Goal: Task Accomplishment & Management: Use online tool/utility

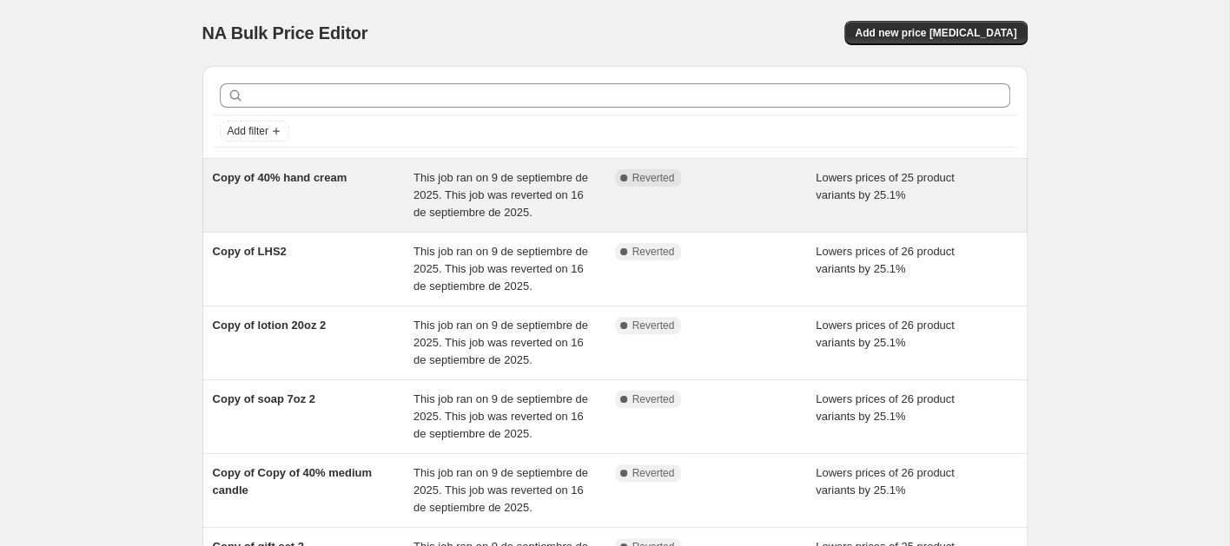
click at [393, 202] on div "Copy of 40% hand cream" at bounding box center [313, 195] width 201 height 52
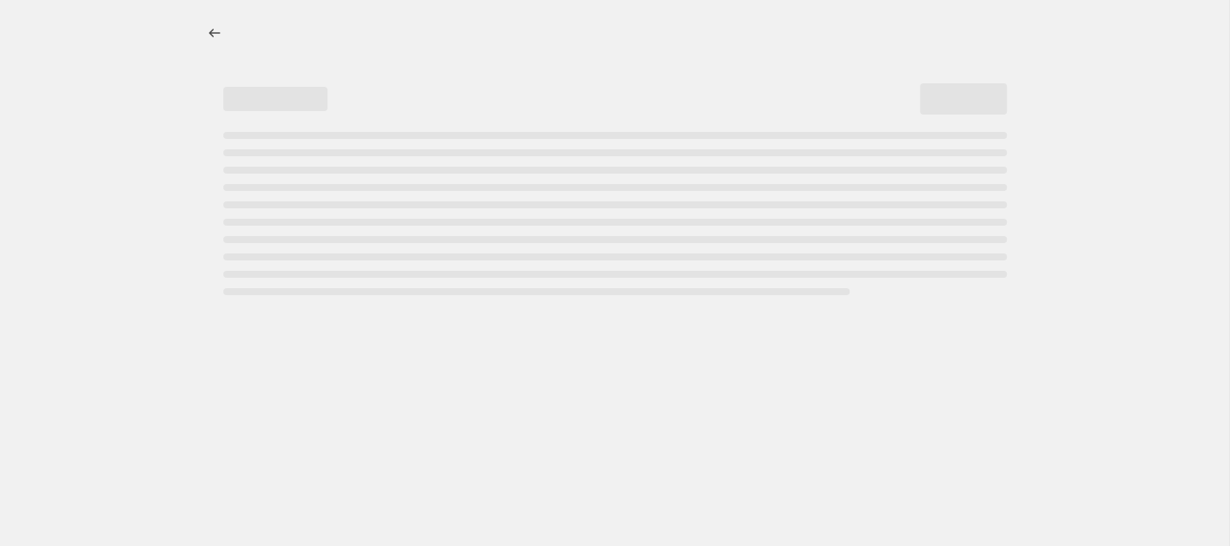
select select "percentage"
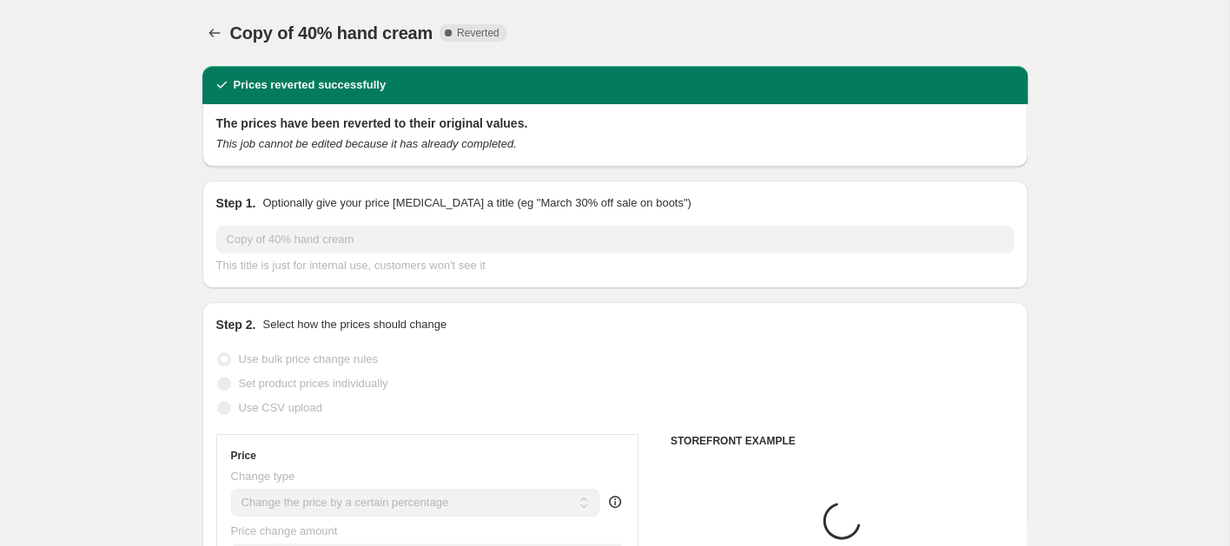
select select "collection"
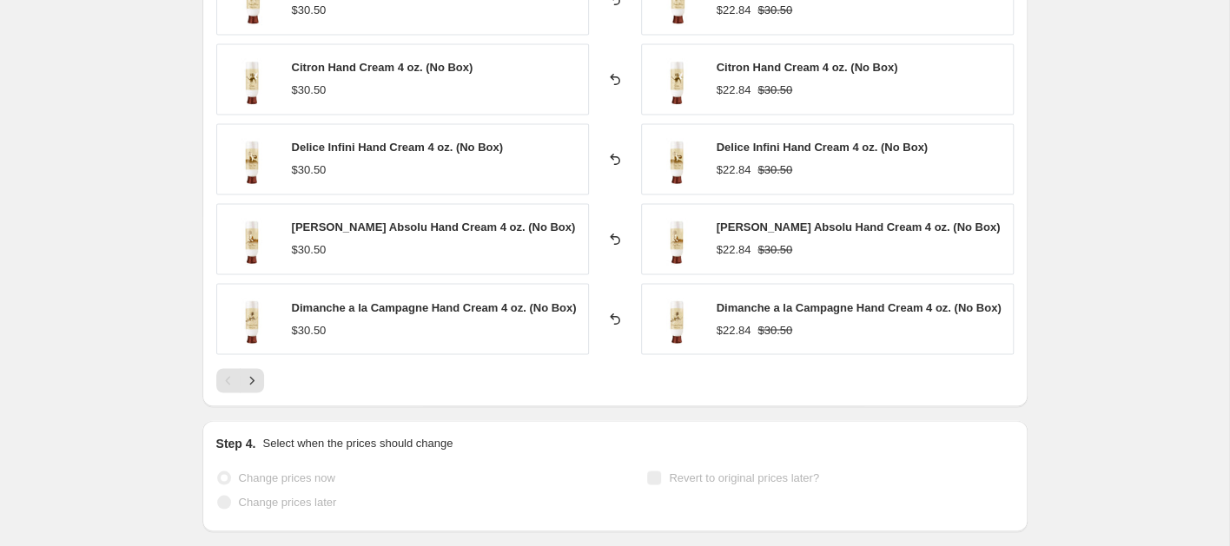
scroll to position [1555, 0]
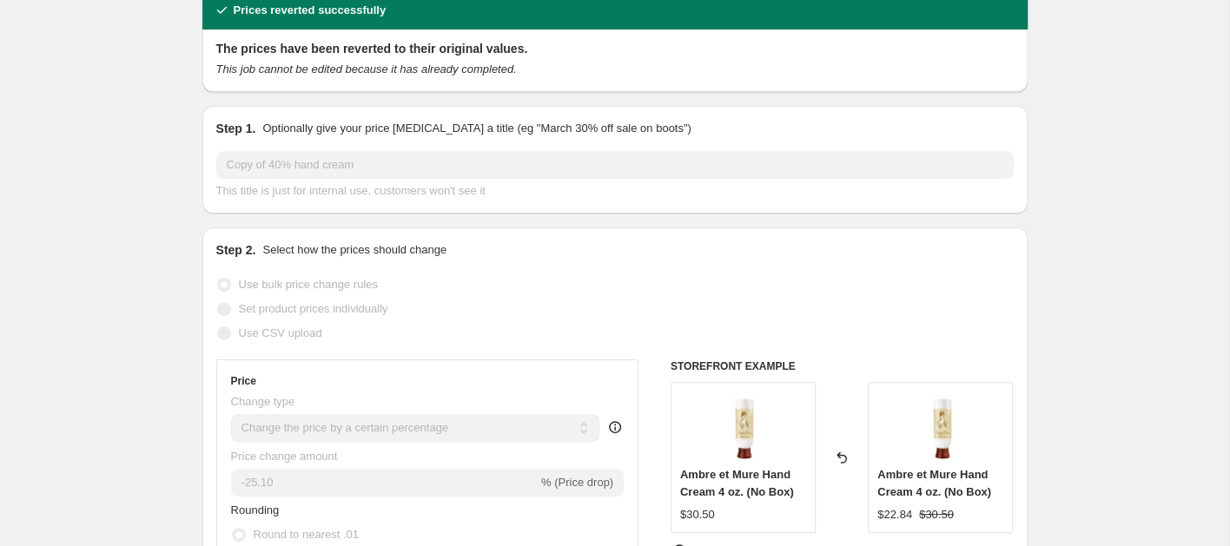
scroll to position [0, 0]
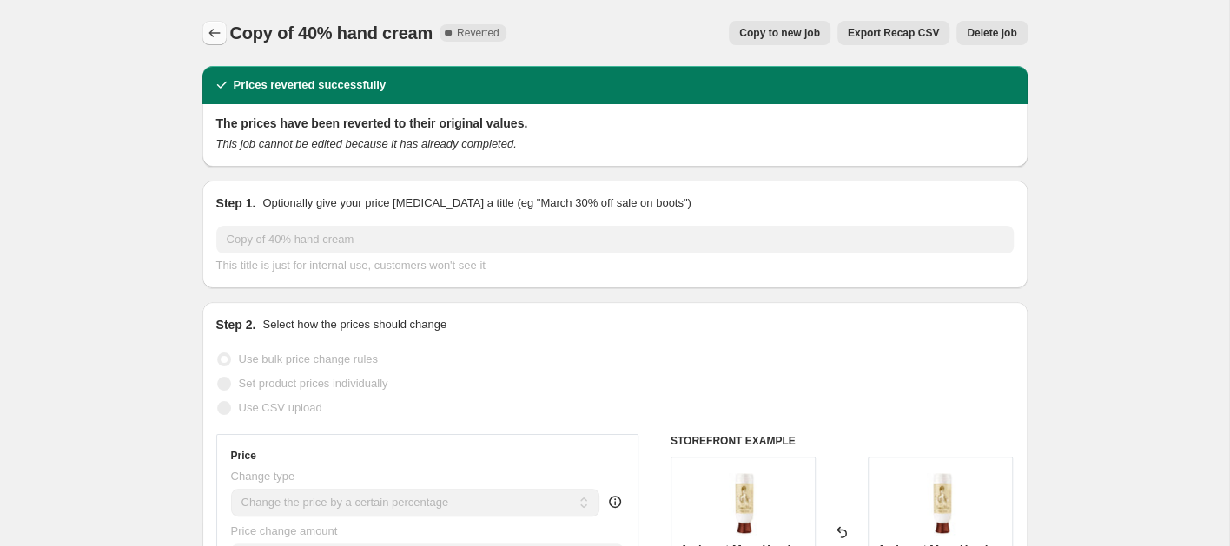
click at [213, 30] on icon "Price change jobs" at bounding box center [214, 32] width 17 height 17
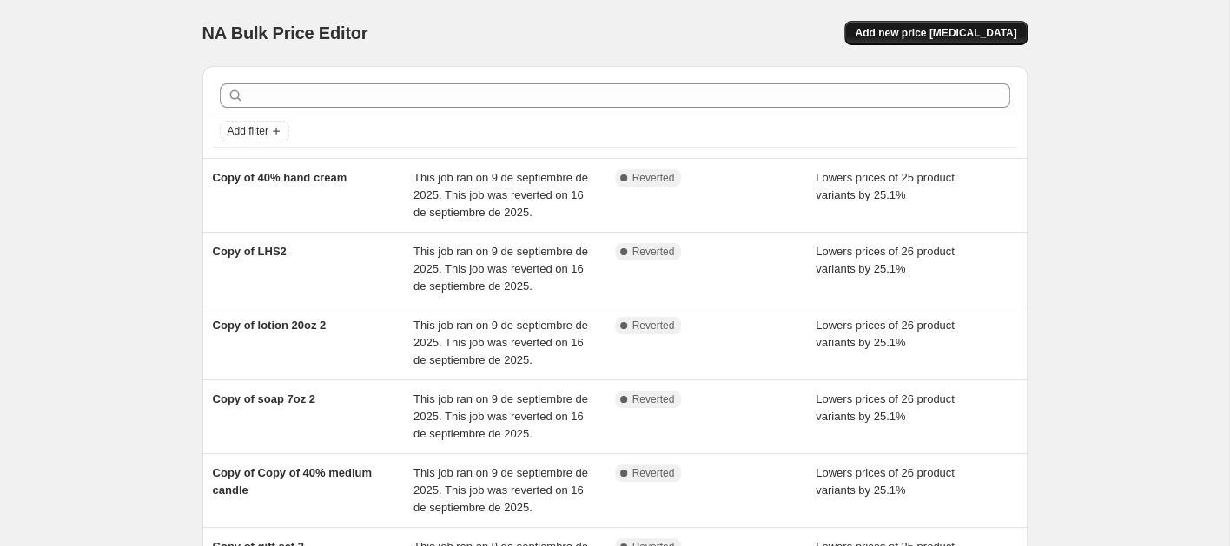
click at [961, 35] on span "Add new price [MEDICAL_DATA]" at bounding box center [936, 33] width 162 height 14
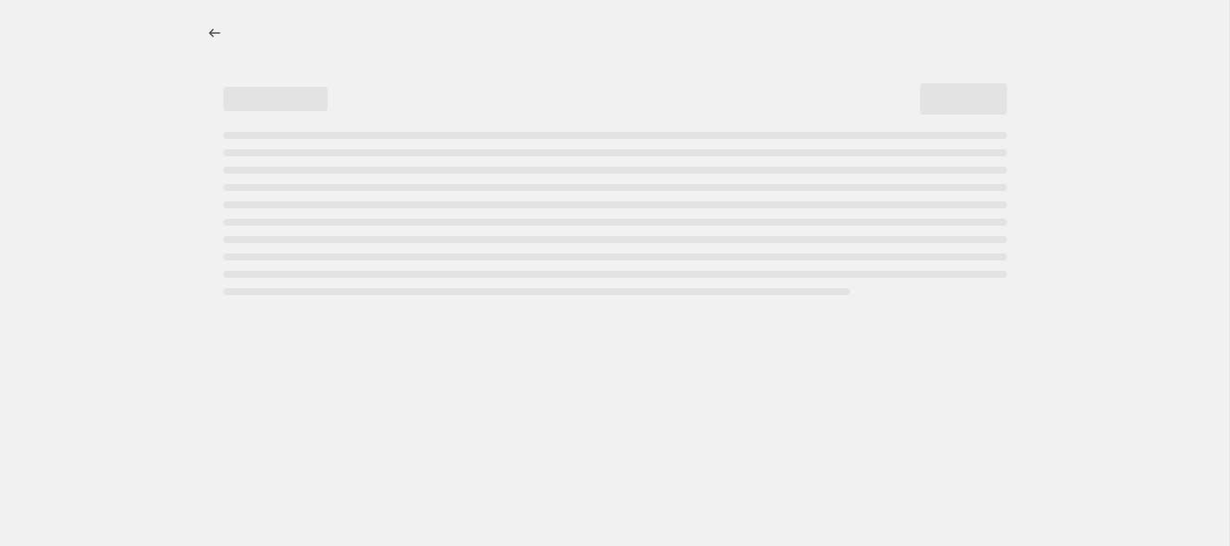
select select "percentage"
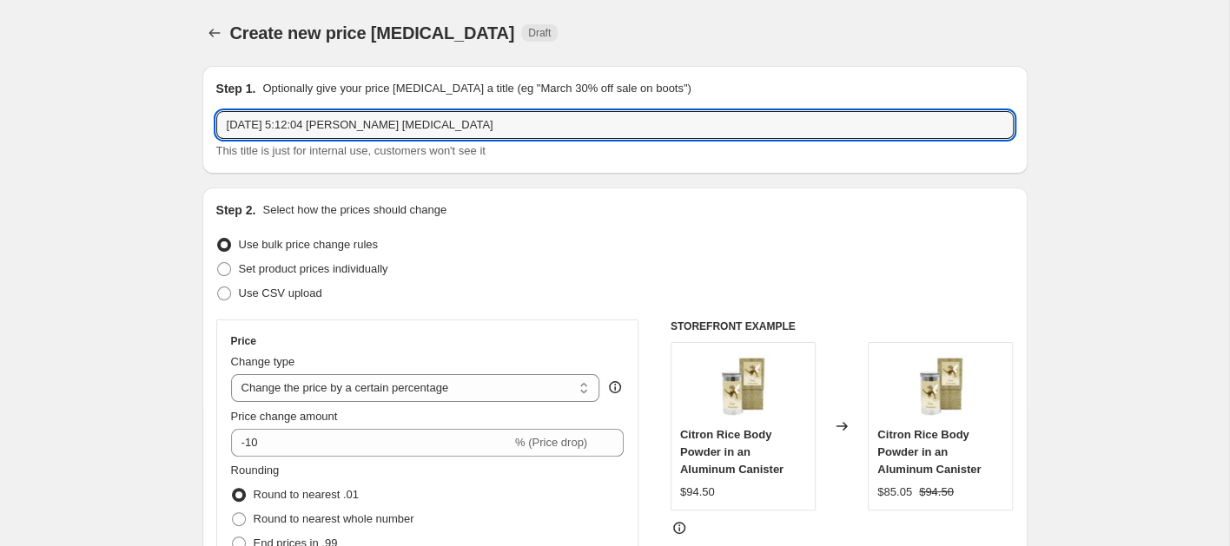
drag, startPoint x: 479, startPoint y: 126, endPoint x: 156, endPoint y: 110, distance: 323.4
type input "l"
type input "b"
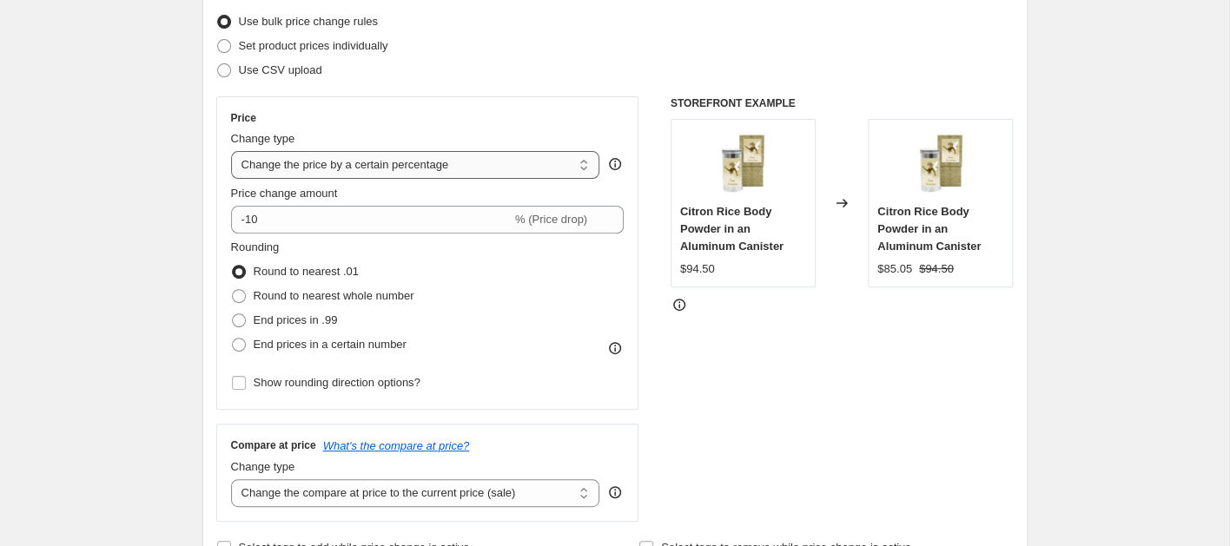
scroll to position [235, 0]
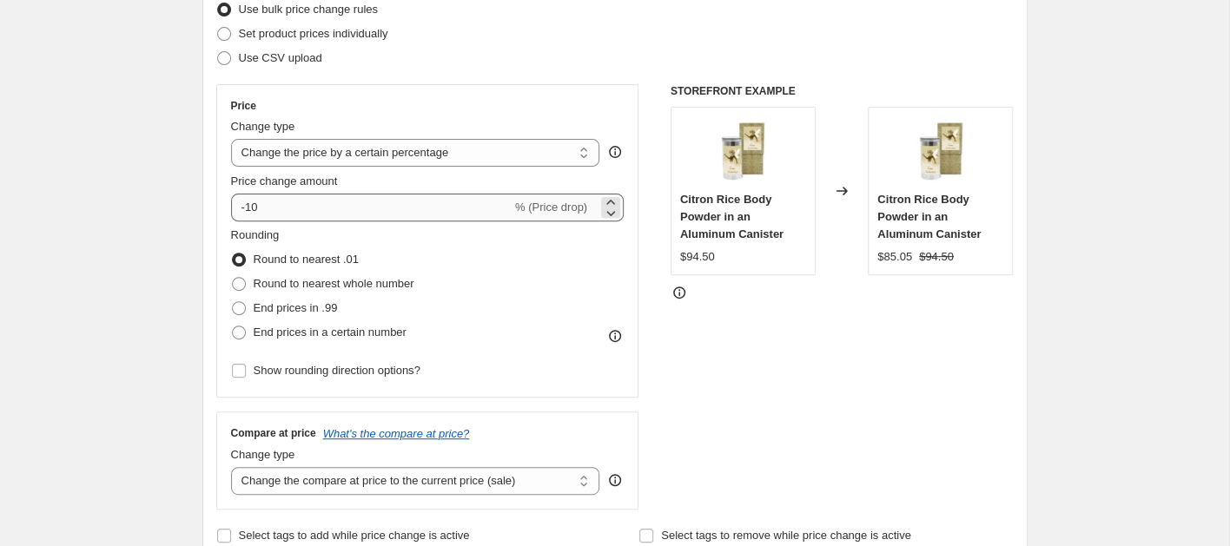
type input "floral 25"
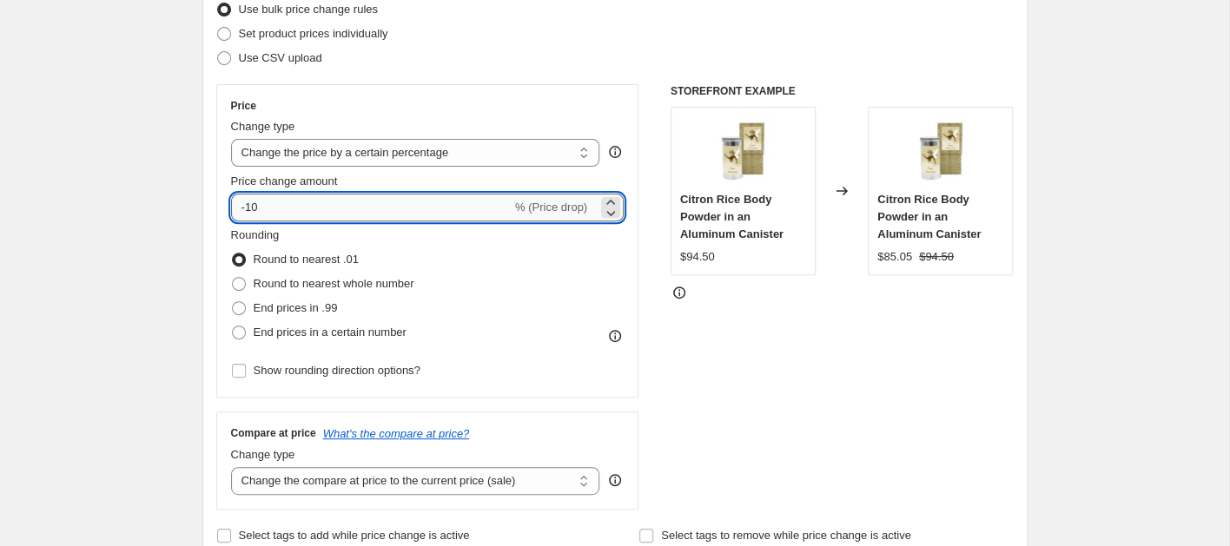
drag, startPoint x: 295, startPoint y: 202, endPoint x: 243, endPoint y: 203, distance: 52.1
click at [245, 202] on input "-10" at bounding box center [371, 208] width 281 height 28
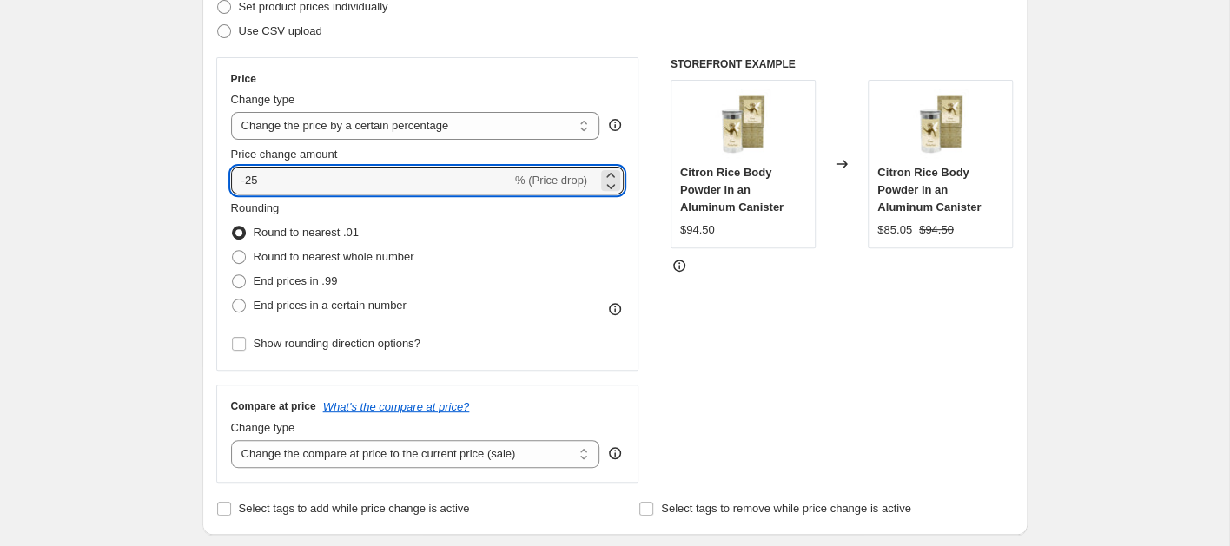
scroll to position [301, 0]
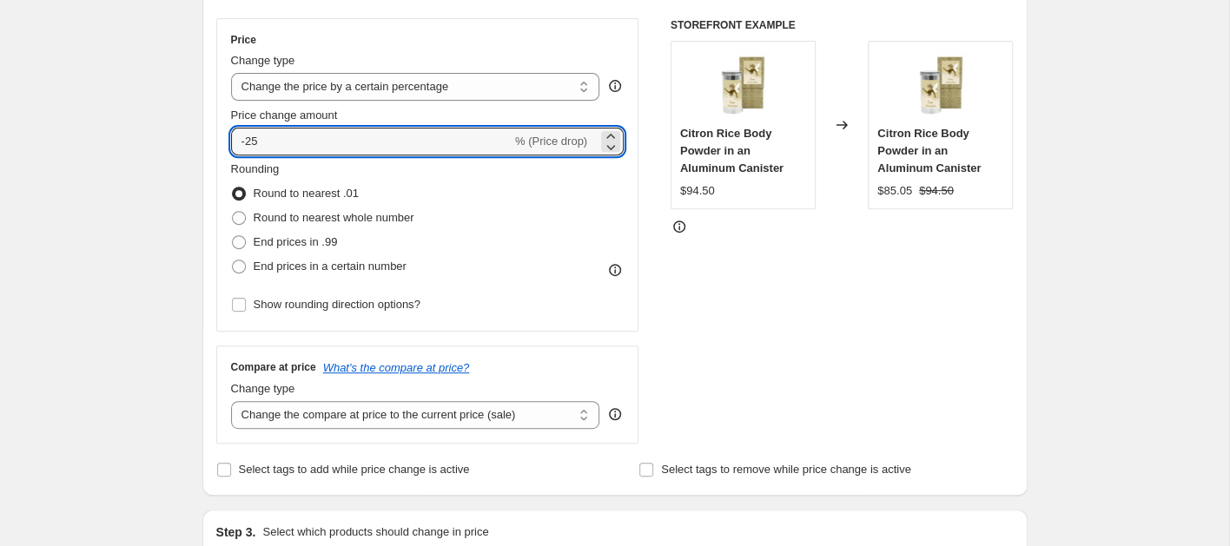
type input "-25"
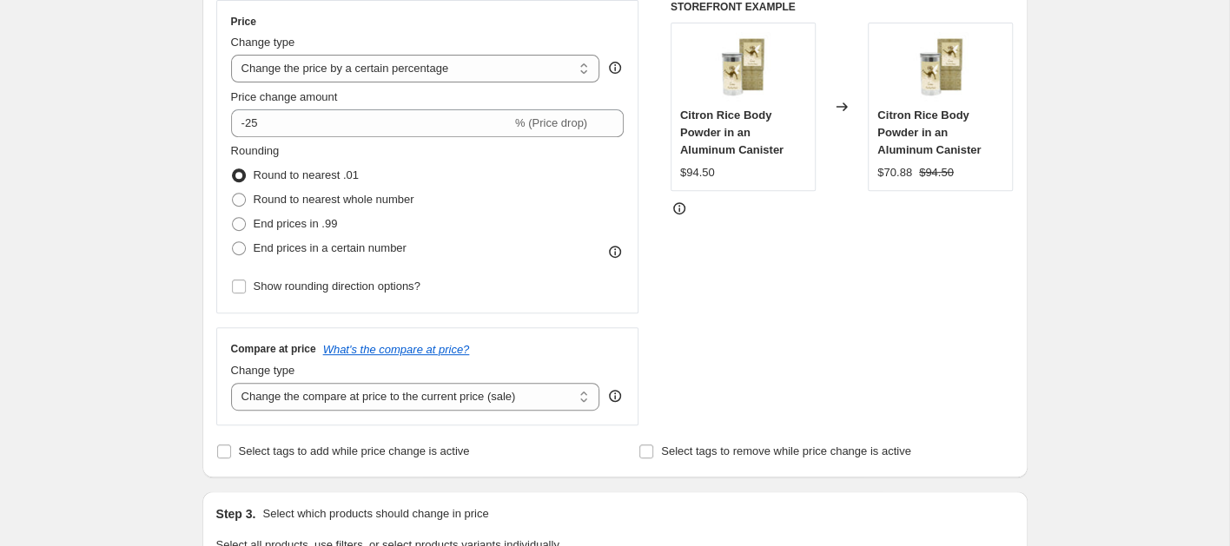
scroll to position [326, 0]
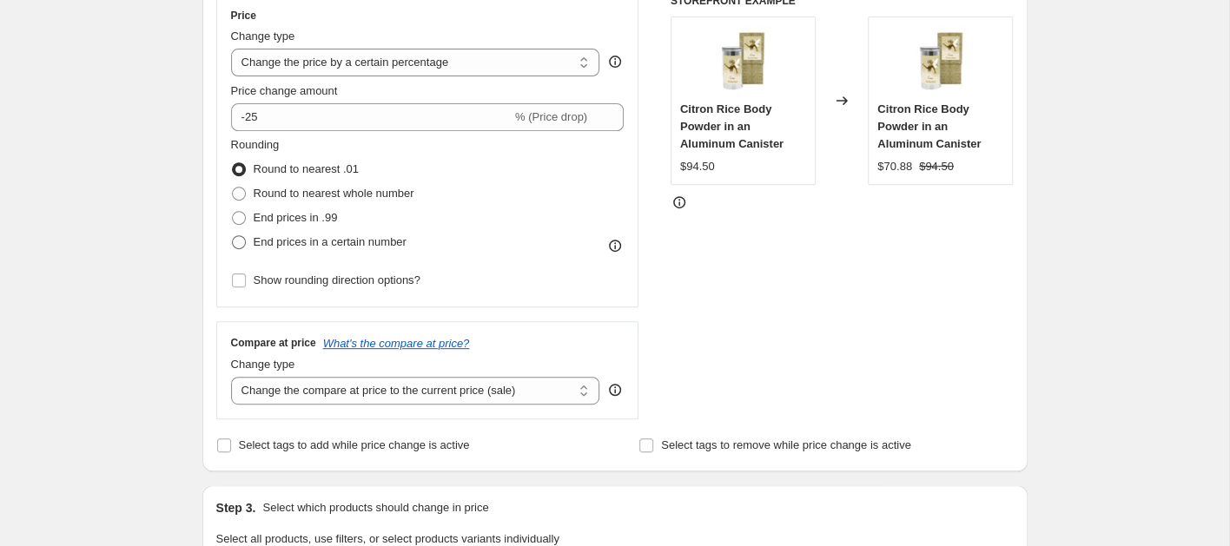
click at [238, 239] on span at bounding box center [239, 242] width 14 height 14
click at [233, 236] on input "End prices in a certain number" at bounding box center [232, 235] width 1 height 1
radio input "true"
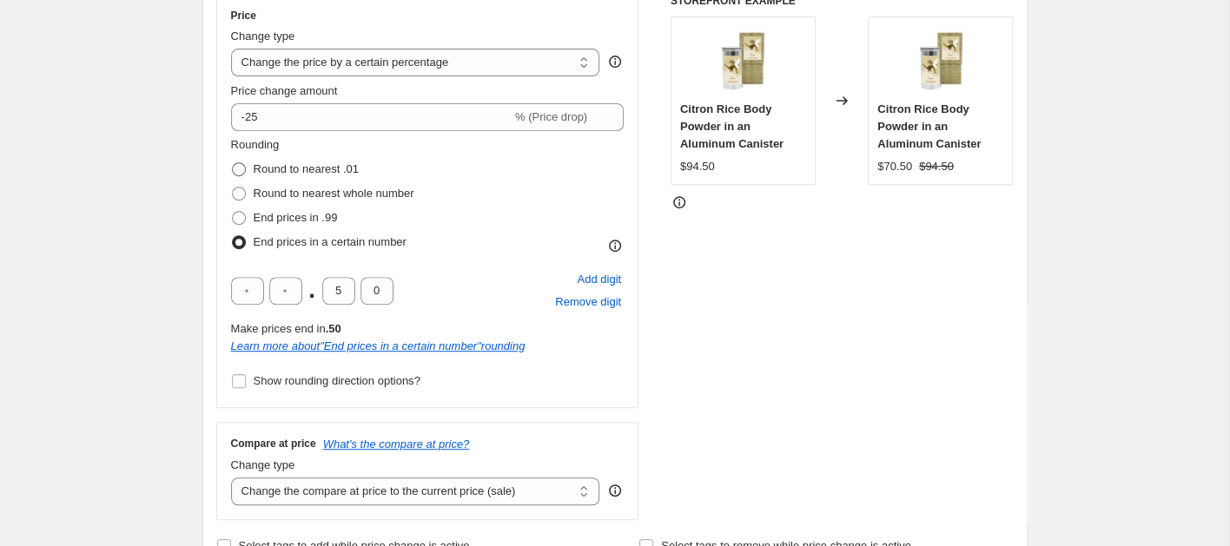
click at [238, 168] on span at bounding box center [239, 169] width 14 height 14
click at [233, 163] on input "Round to nearest .01" at bounding box center [232, 162] width 1 height 1
radio input "true"
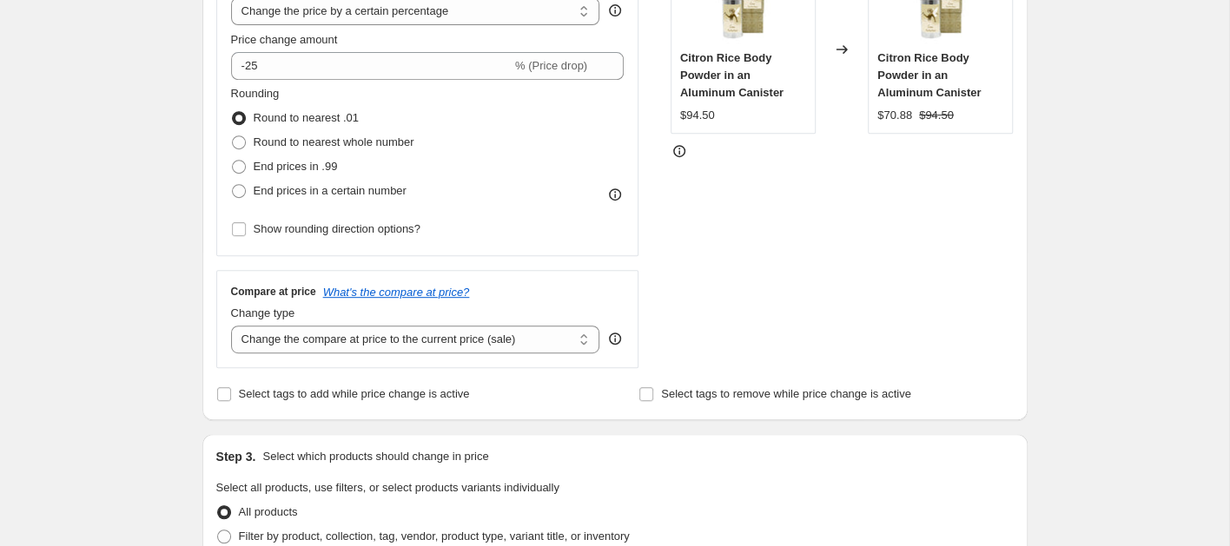
scroll to position [380, 0]
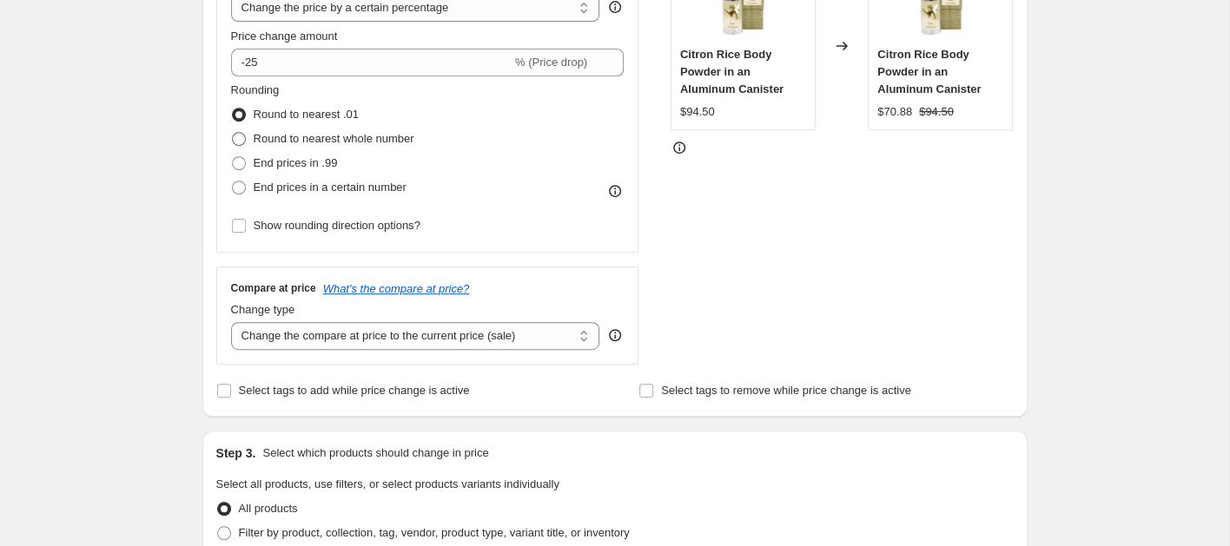
click at [238, 141] on span at bounding box center [239, 139] width 14 height 14
click at [233, 133] on input "Round to nearest whole number" at bounding box center [232, 132] width 1 height 1
radio input "true"
click at [236, 116] on span at bounding box center [239, 115] width 14 height 14
click at [233, 109] on input "Round to nearest .01" at bounding box center [232, 108] width 1 height 1
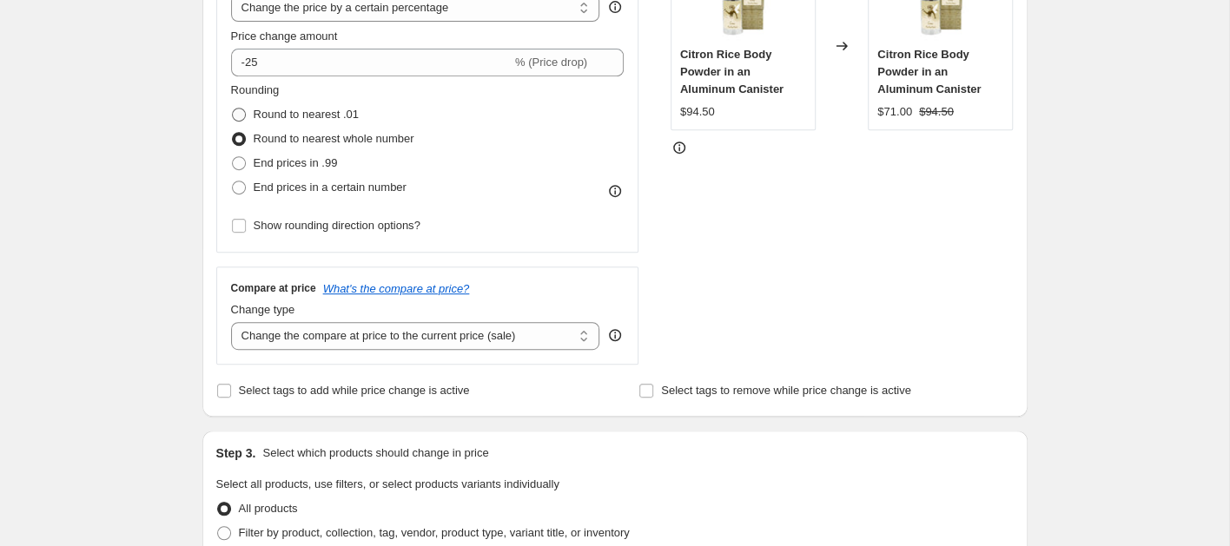
radio input "true"
click at [240, 151] on label "End prices in .99" at bounding box center [284, 163] width 107 height 24
click at [233, 156] on input "End prices in .99" at bounding box center [232, 156] width 1 height 1
radio input "true"
click at [242, 138] on span at bounding box center [239, 139] width 14 height 14
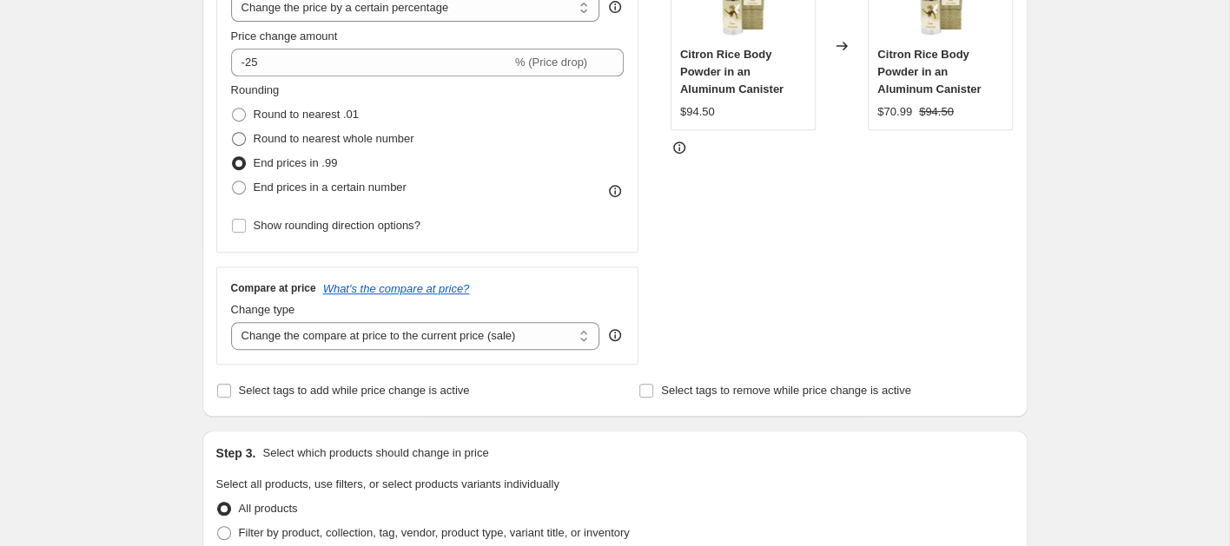
click at [233, 133] on input "Round to nearest whole number" at bounding box center [232, 132] width 1 height 1
radio input "true"
click at [242, 116] on span at bounding box center [239, 115] width 14 height 14
click at [233, 109] on input "Round to nearest .01" at bounding box center [232, 108] width 1 height 1
radio input "true"
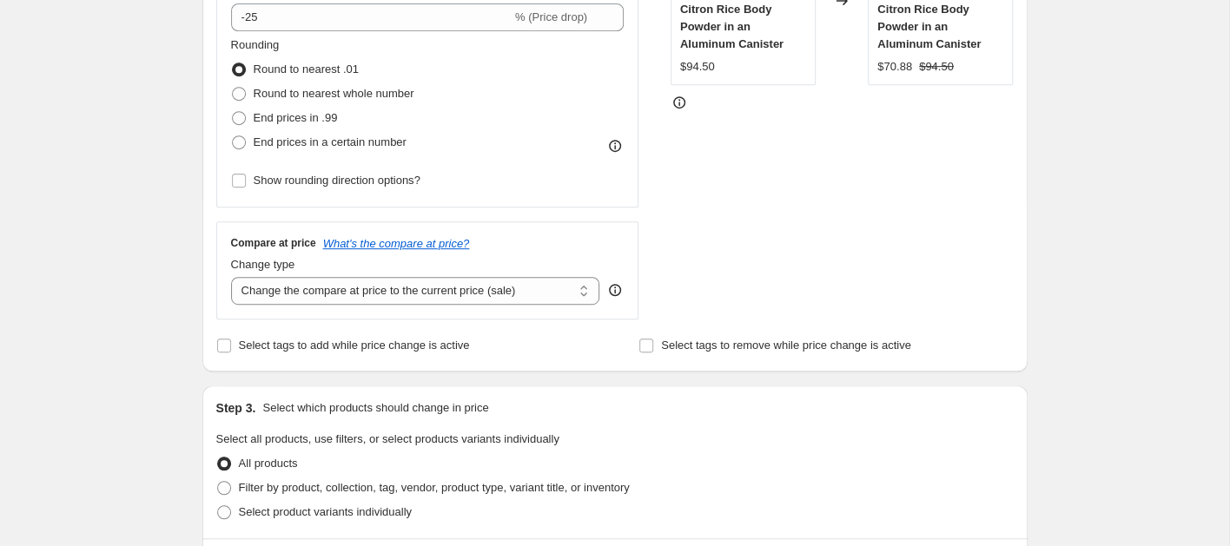
scroll to position [510, 0]
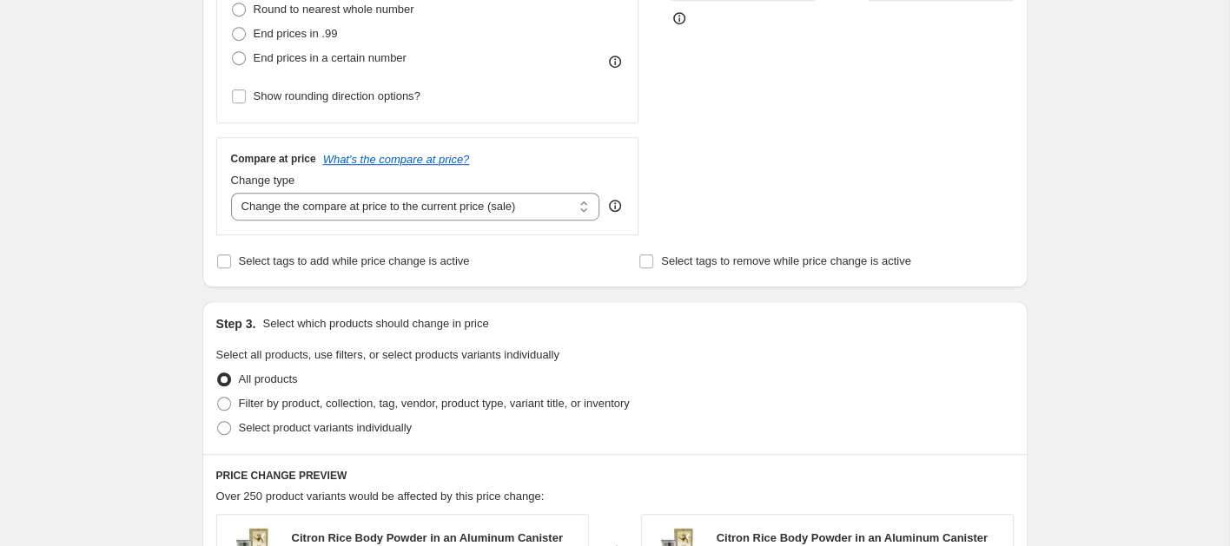
click at [119, 303] on div "Create new price [MEDICAL_DATA]. This page is ready Create new price [MEDICAL_D…" at bounding box center [614, 360] width 1229 height 1741
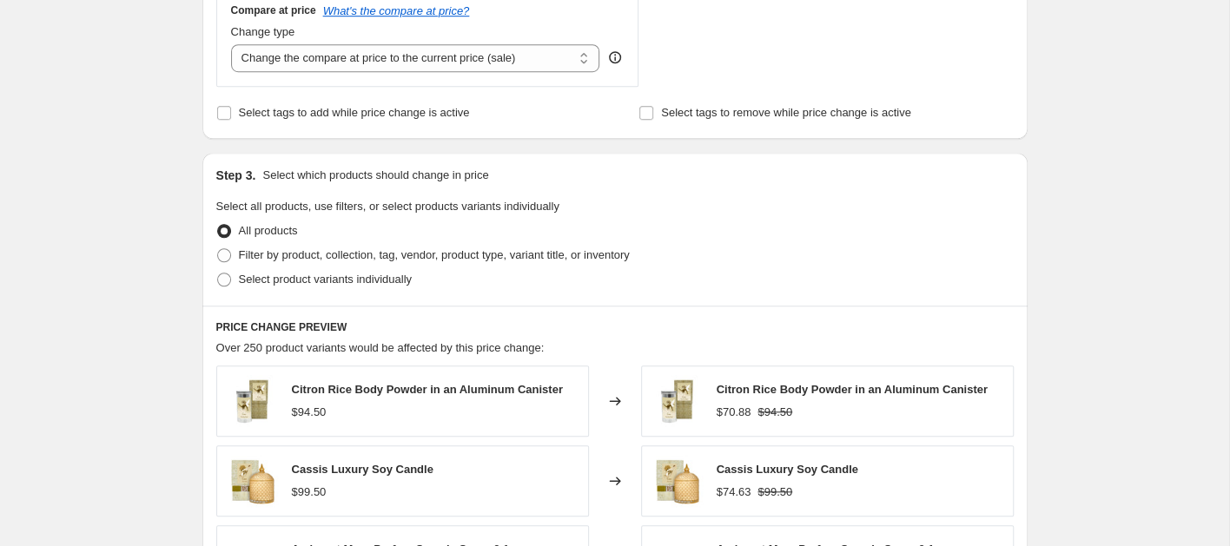
scroll to position [691, 0]
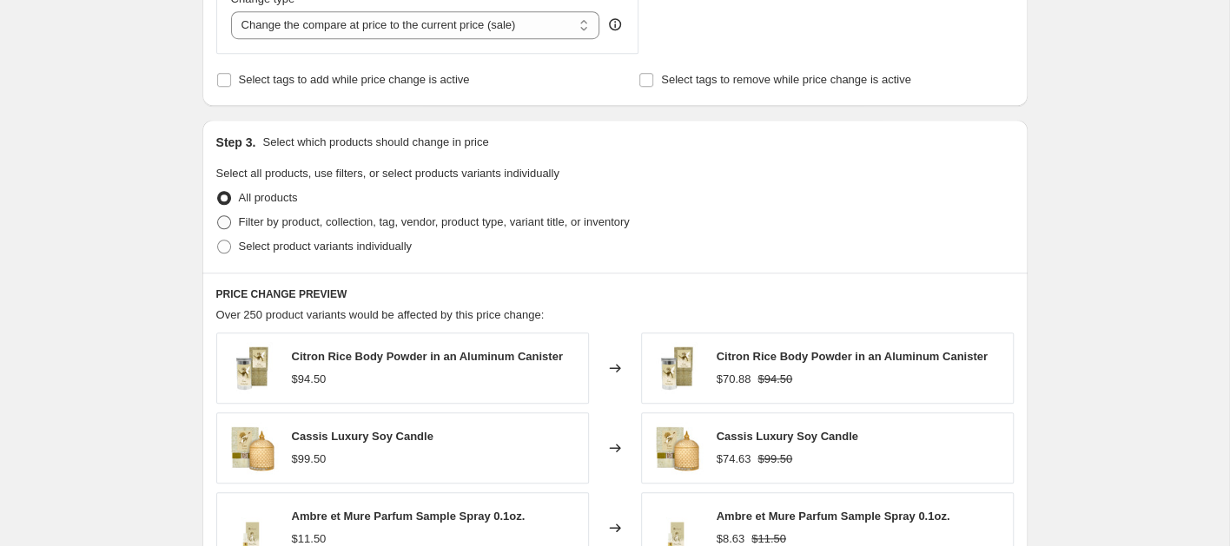
click at [228, 220] on span at bounding box center [224, 222] width 14 height 14
click at [218, 216] on input "Filter by product, collection, tag, vendor, product type, variant title, or inv…" at bounding box center [217, 215] width 1 height 1
radio input "true"
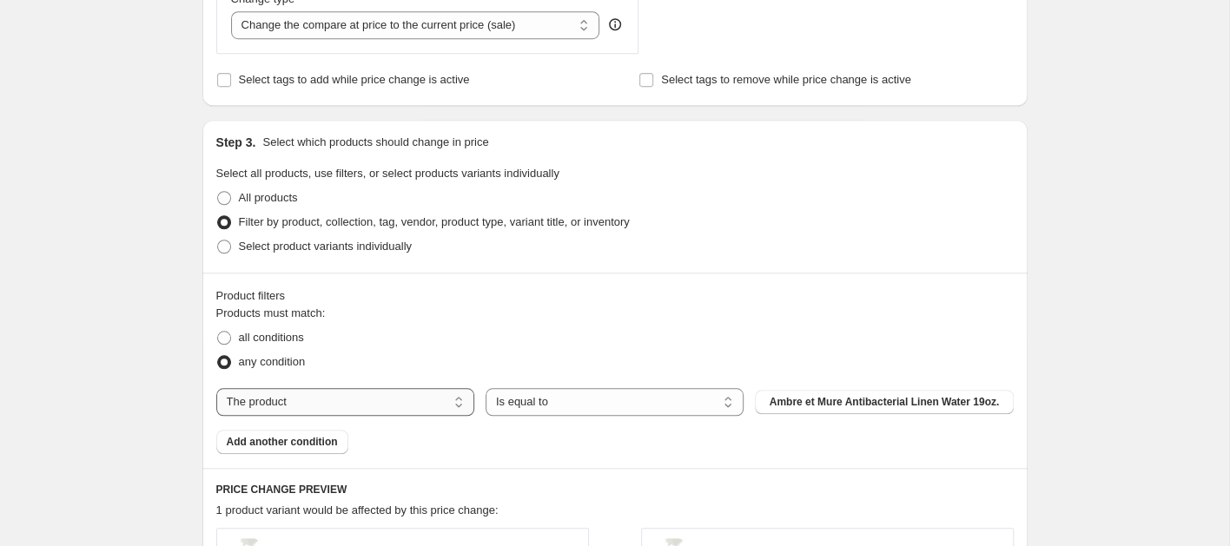
select select "collection"
click at [842, 401] on button "Hand Cream" at bounding box center [884, 402] width 258 height 24
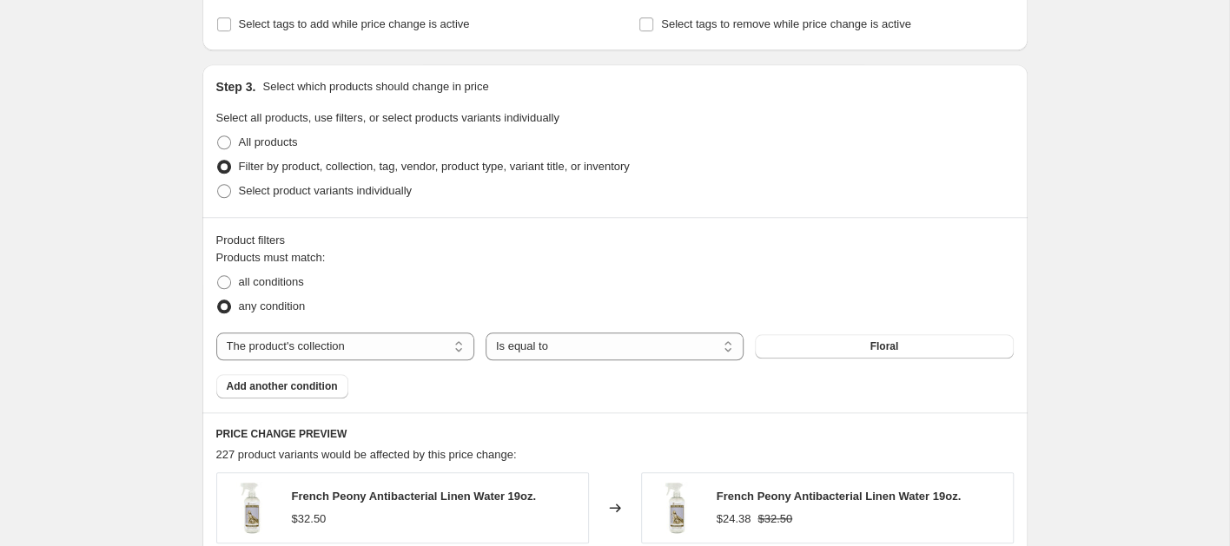
scroll to position [719, 0]
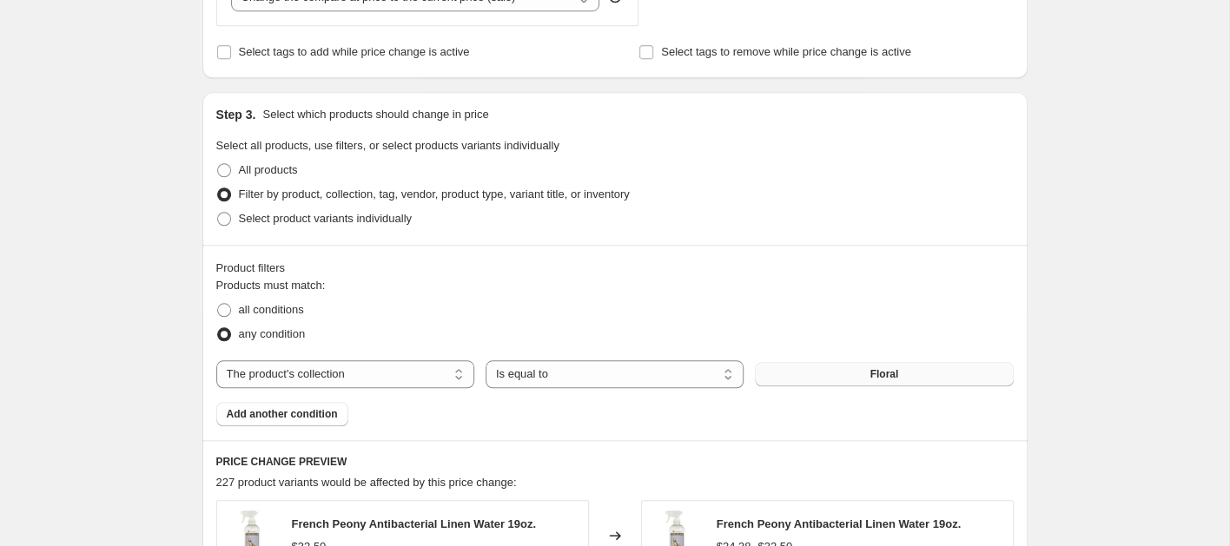
click at [891, 368] on span "Floral" at bounding box center [883, 374] width 29 height 14
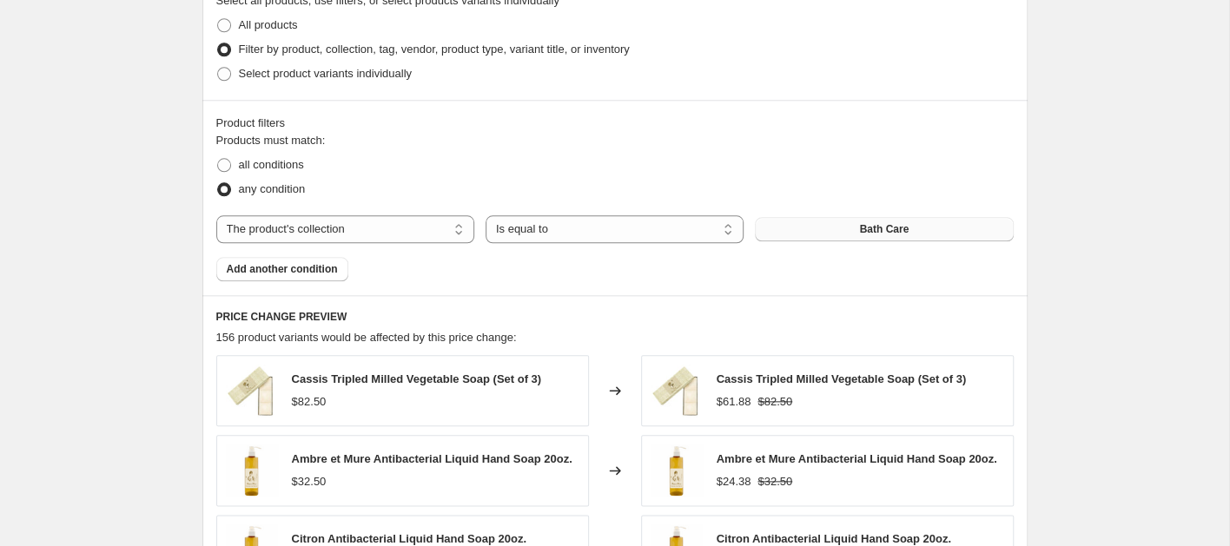
scroll to position [834, 0]
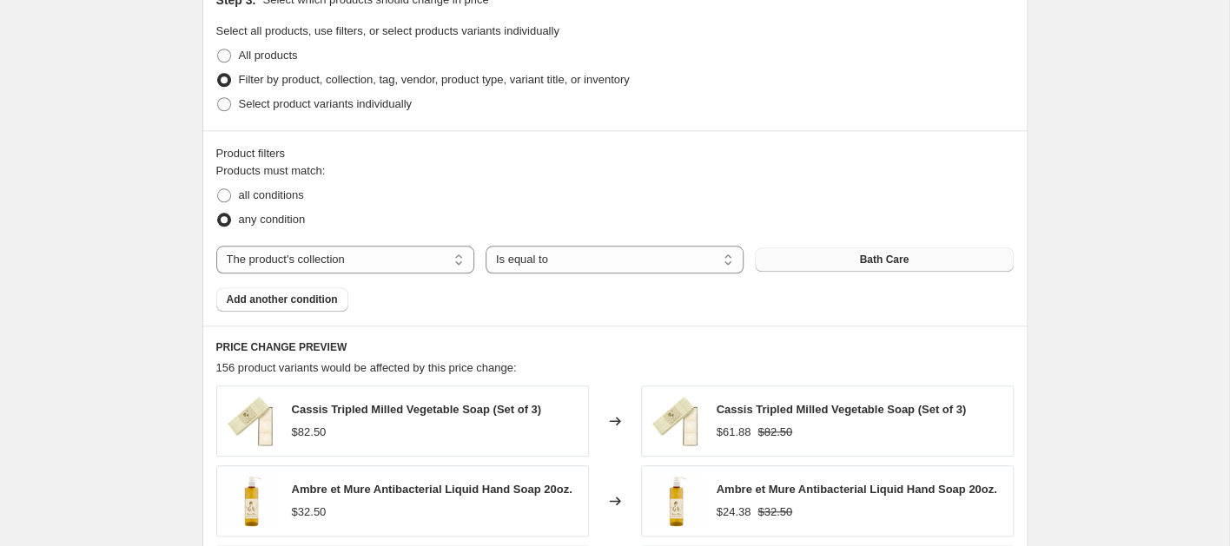
click at [866, 261] on span "Bath Care" at bounding box center [884, 260] width 50 height 14
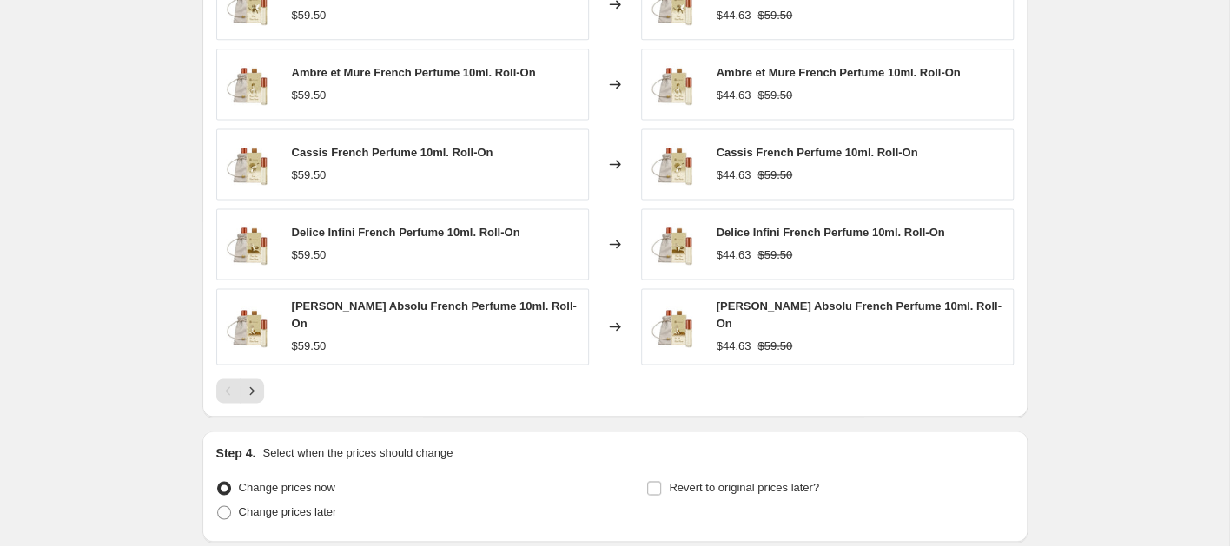
scroll to position [943, 0]
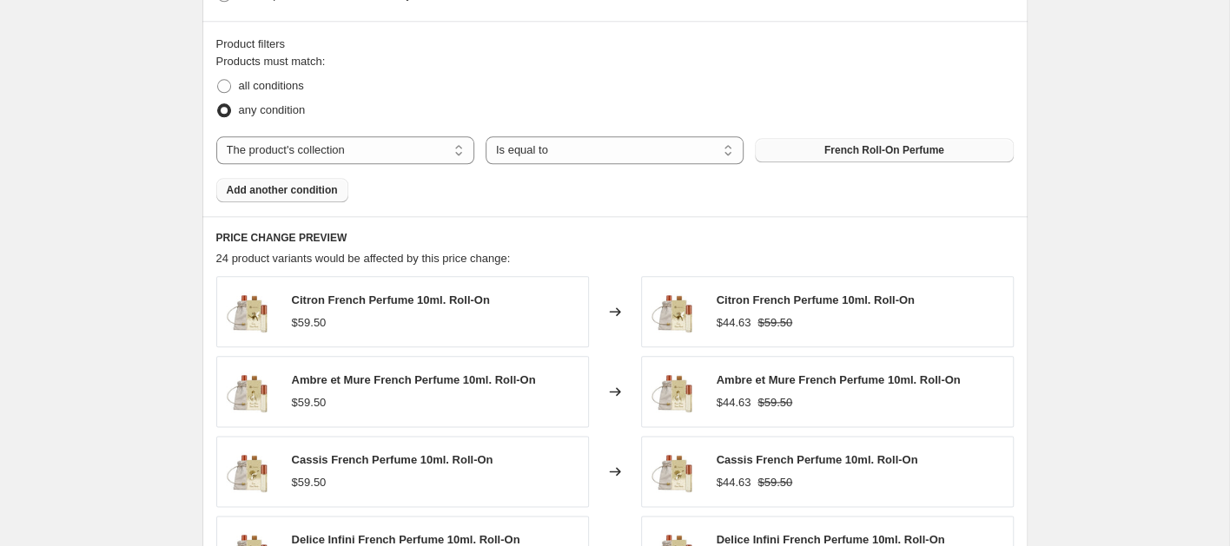
click at [307, 196] on button "Add another condition" at bounding box center [282, 190] width 132 height 24
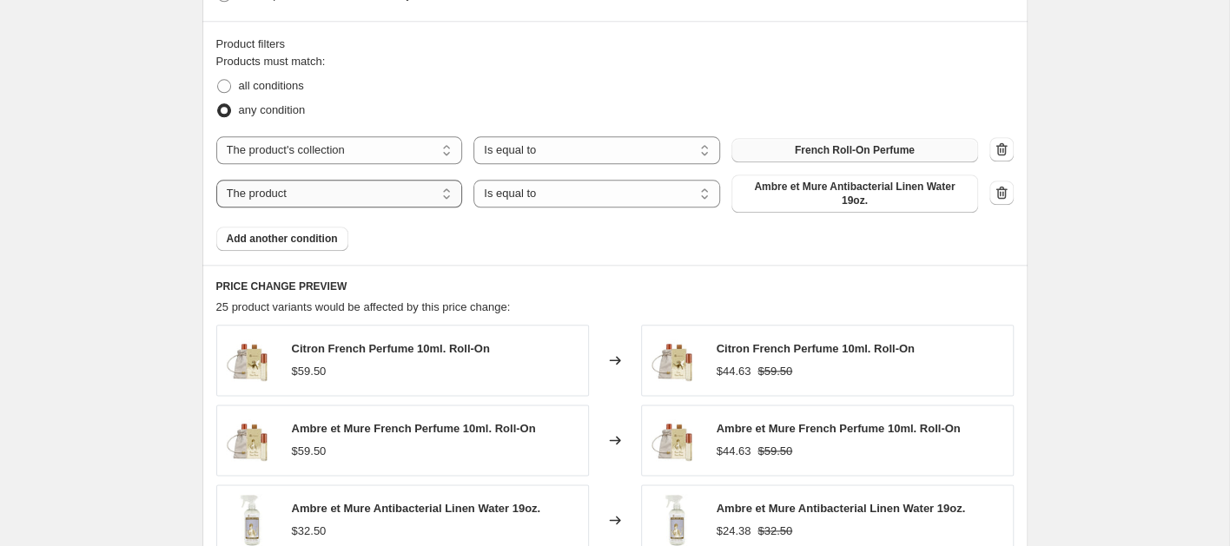
select select "collection"
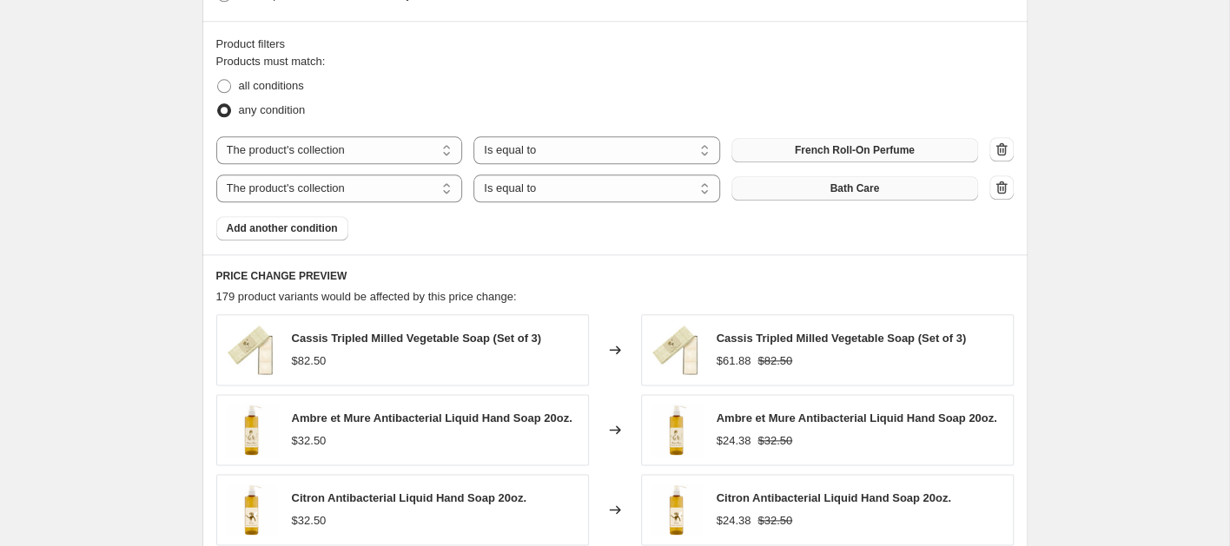
click at [860, 196] on button "Bath Care" at bounding box center [854, 188] width 247 height 24
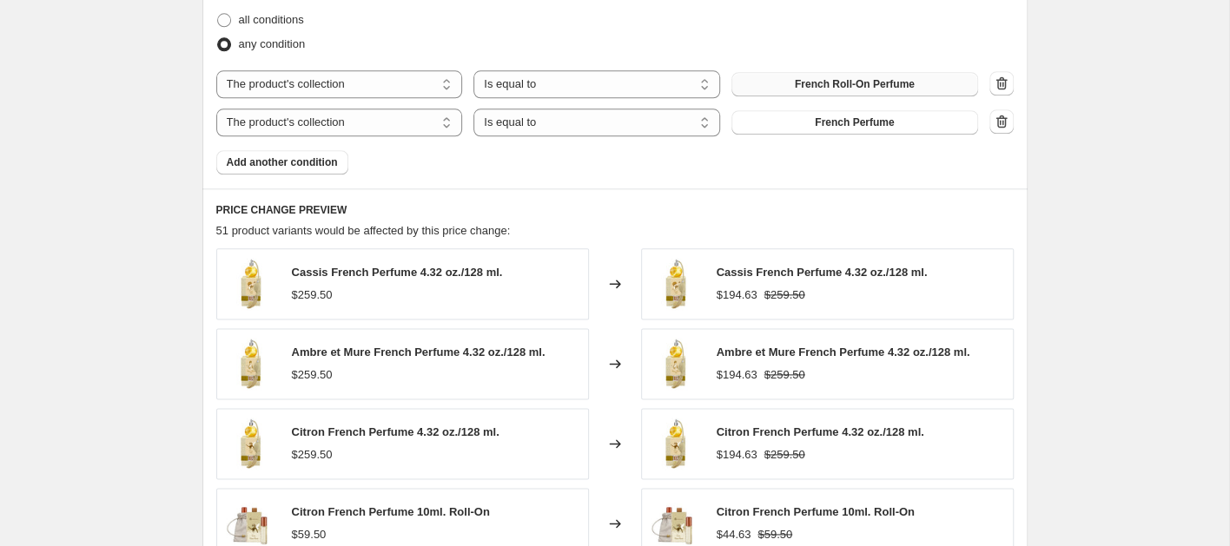
scroll to position [1015, 0]
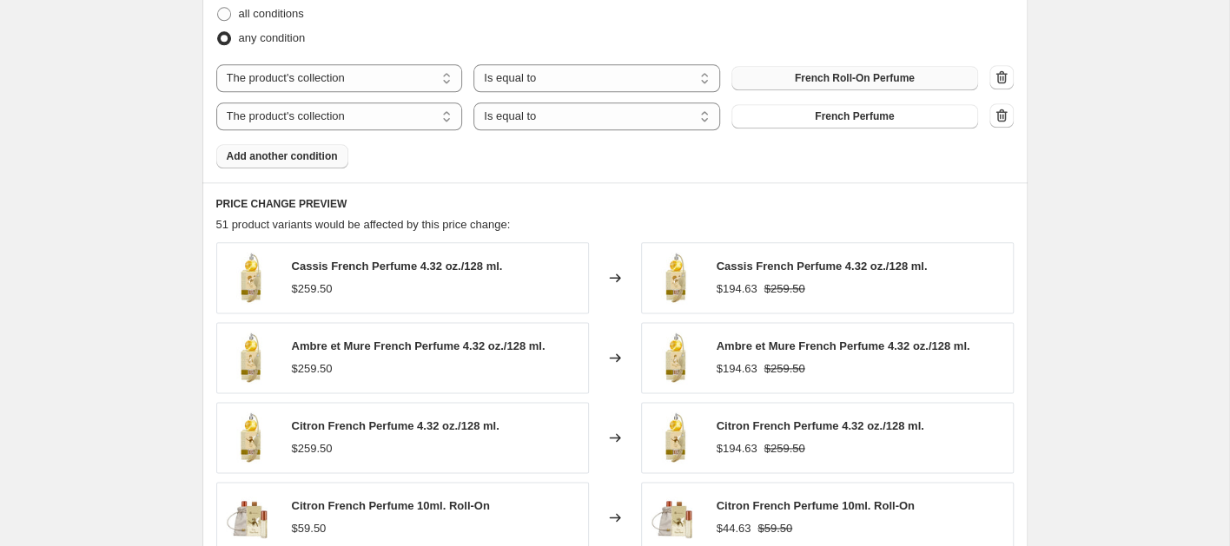
click at [313, 150] on span "Add another condition" at bounding box center [282, 156] width 111 height 14
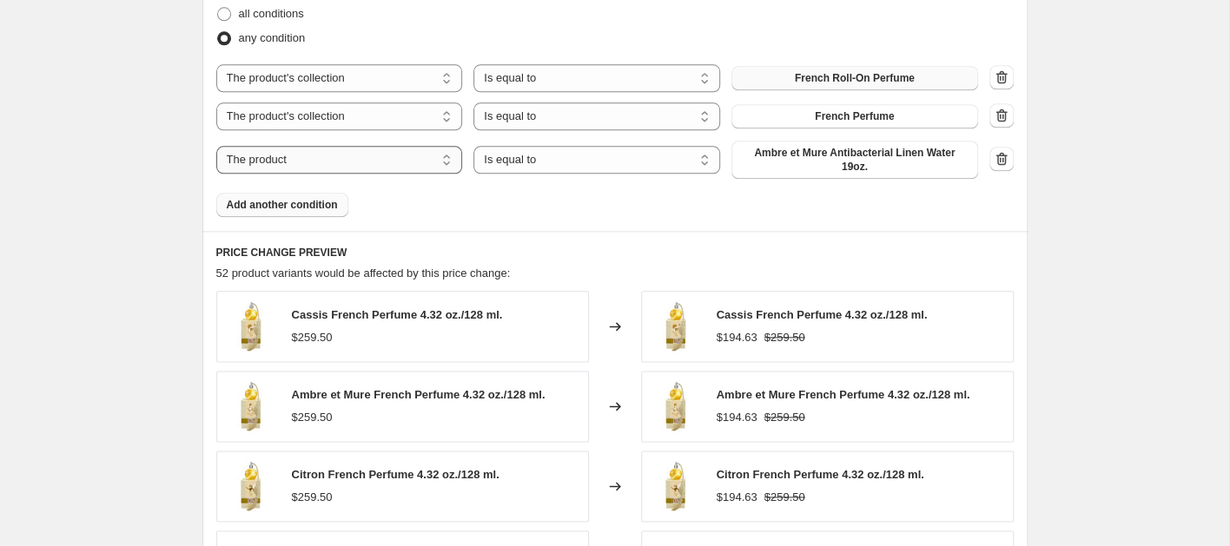
select select "collection"
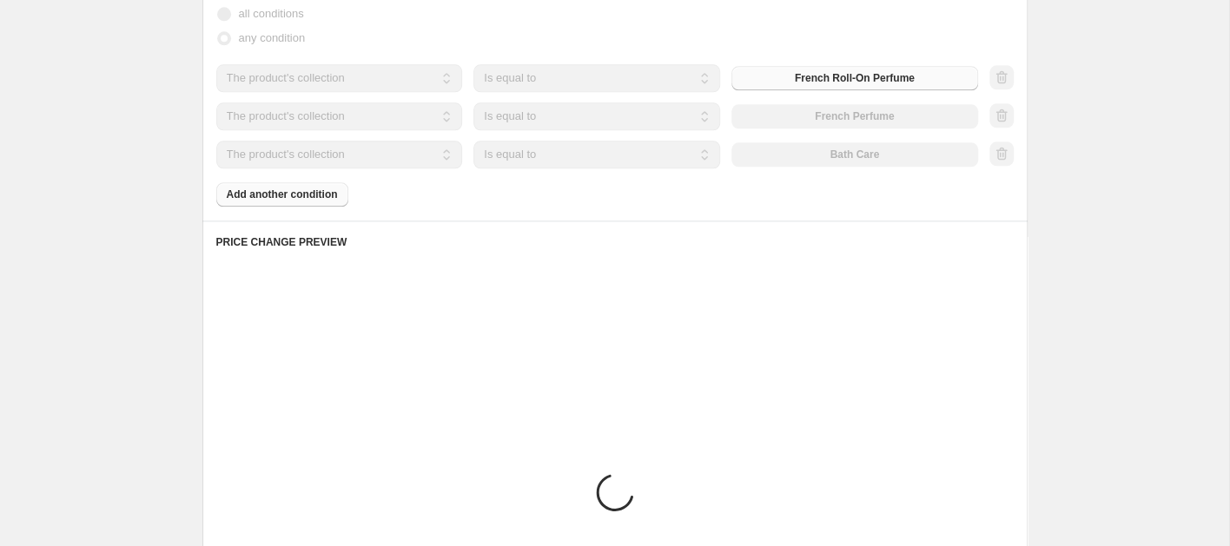
click at [814, 156] on div "The product The product's collection The product's tag The product's vendor The…" at bounding box center [597, 155] width 762 height 28
click at [793, 154] on div "The product The product's collection The product's tag The product's vendor The…" at bounding box center [597, 155] width 762 height 28
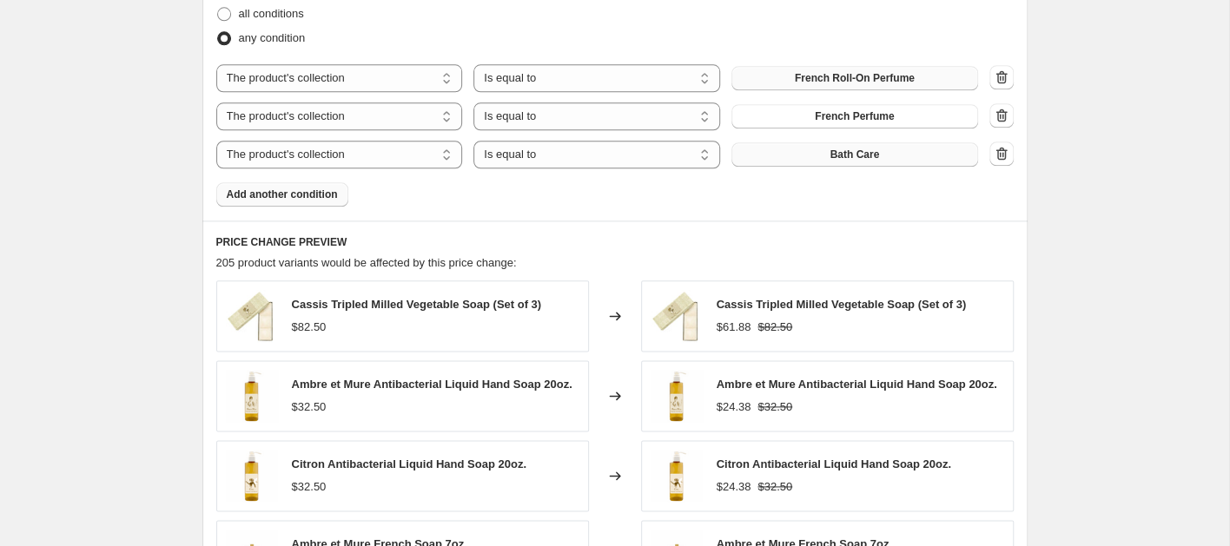
click at [808, 153] on button "Bath Care" at bounding box center [854, 154] width 247 height 24
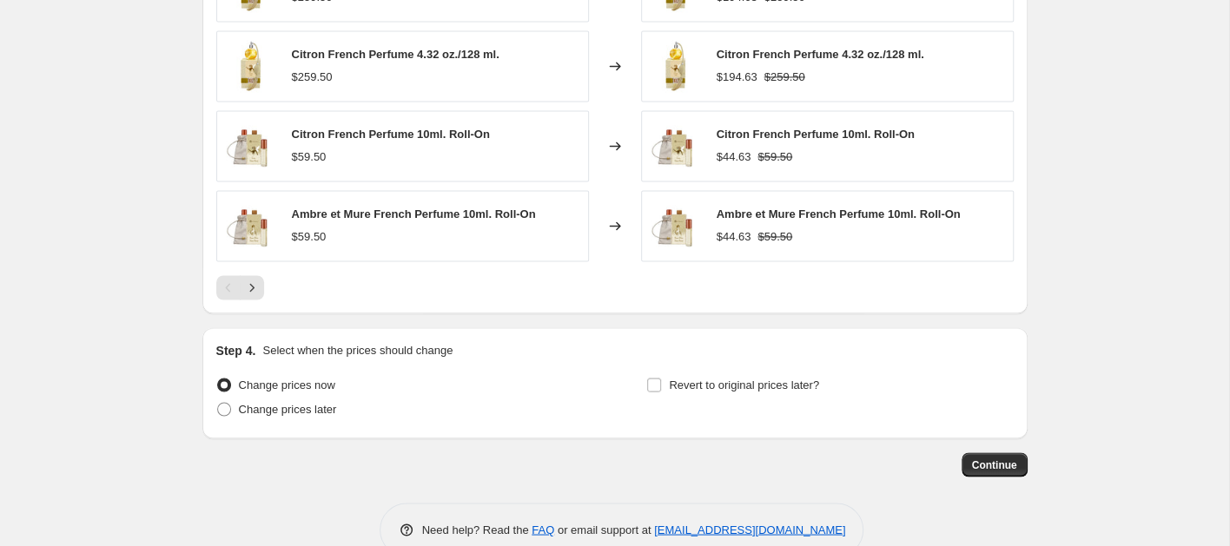
scroll to position [1458, 0]
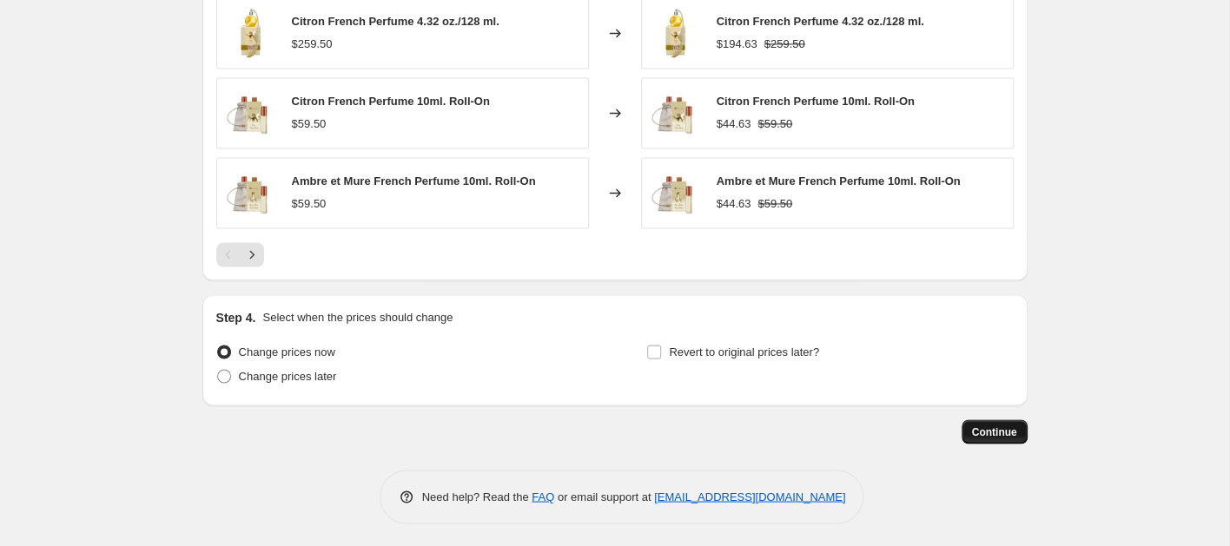
click at [989, 430] on span "Continue" at bounding box center [994, 432] width 45 height 14
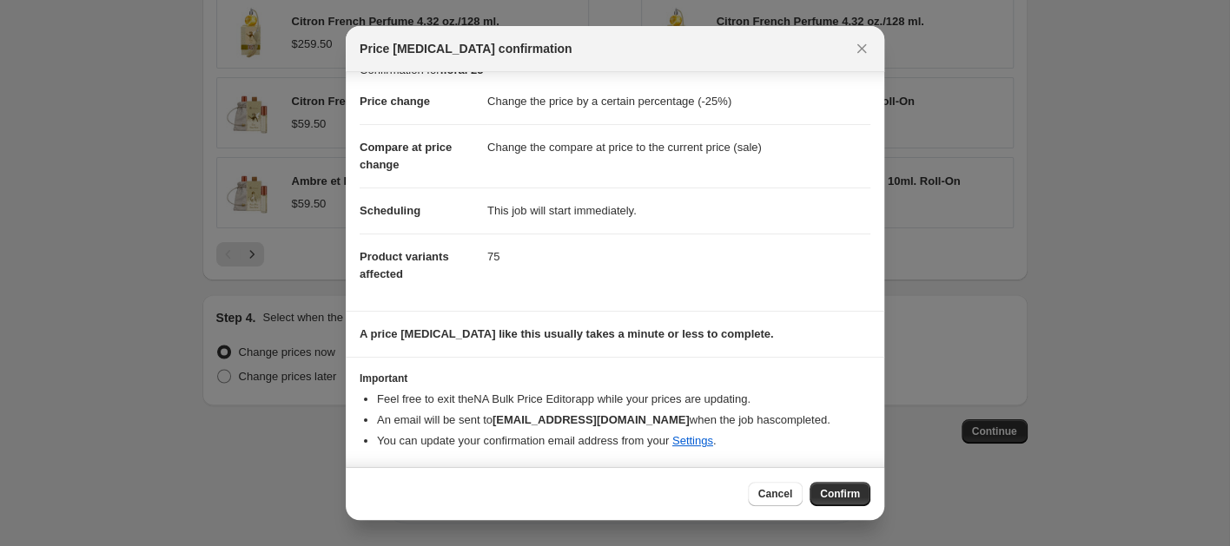
scroll to position [0, 0]
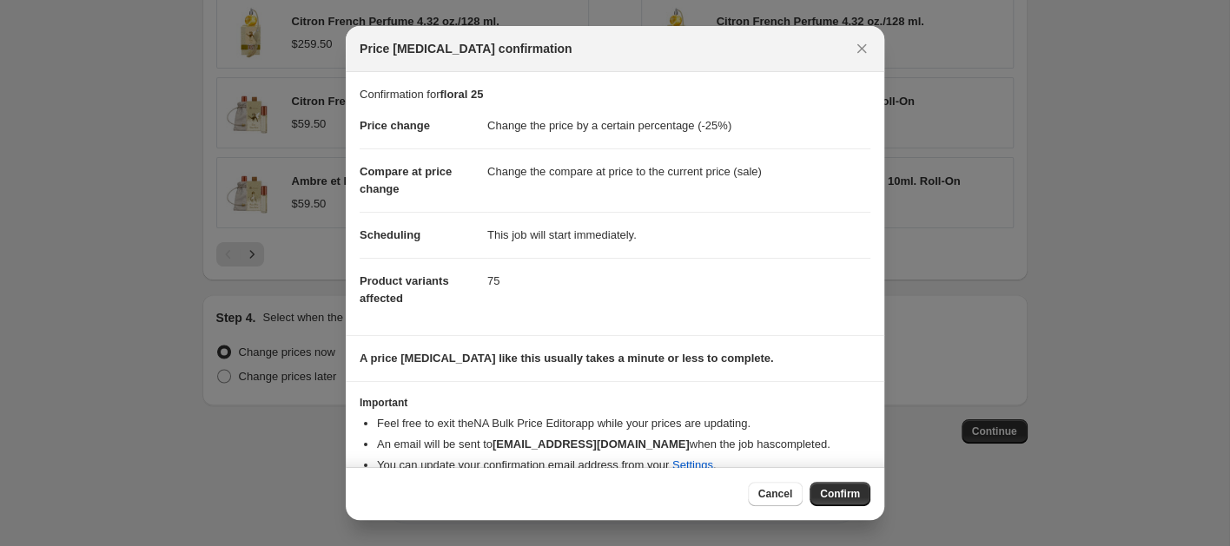
drag, startPoint x: 845, startPoint y: 493, endPoint x: 837, endPoint y: 498, distance: 8.9
click at [844, 493] on span "Confirm" at bounding box center [840, 494] width 40 height 14
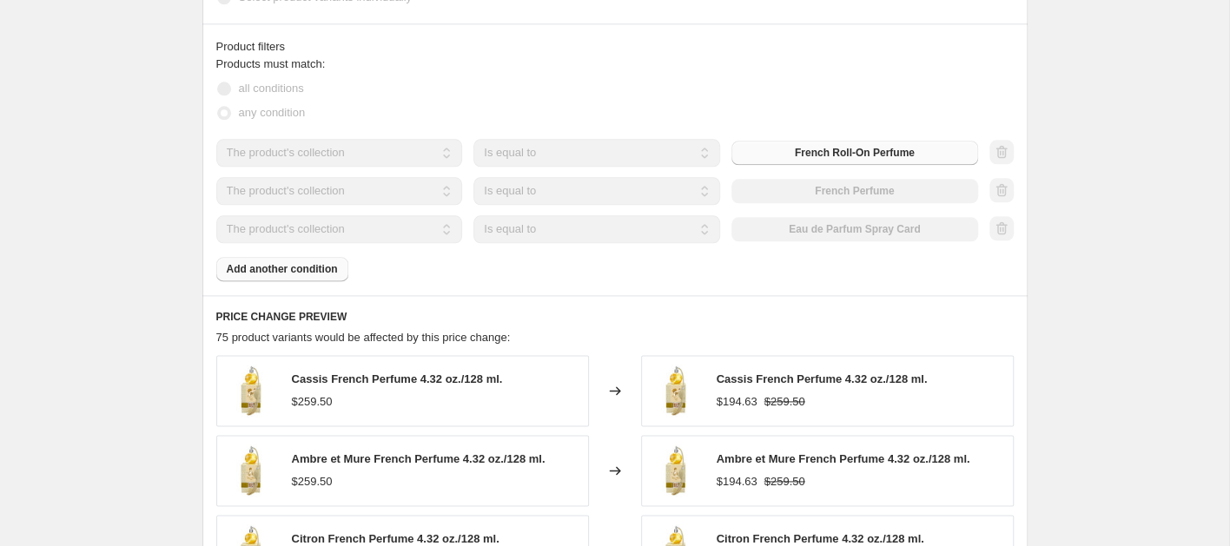
scroll to position [1132, 0]
